Goal: Information Seeking & Learning: Check status

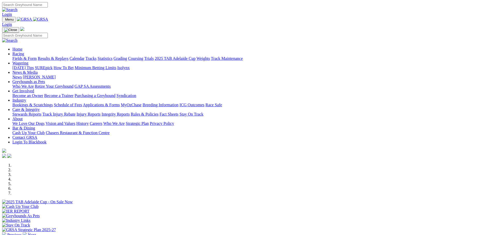
click at [24, 52] on link "Racing" at bounding box center [18, 54] width 12 height 4
click at [68, 56] on link "Results & Replays" at bounding box center [53, 58] width 31 height 4
